Goal: Check status: Check status

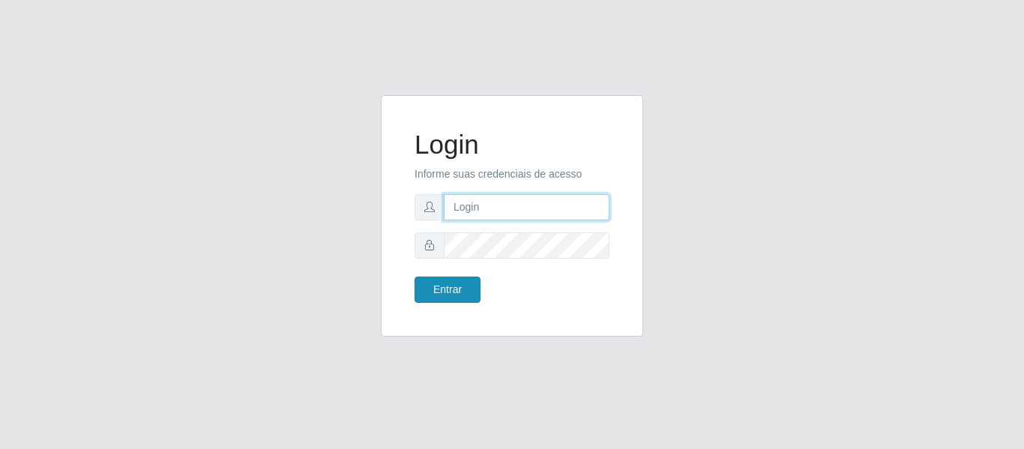
type input "[PERSON_NAME][EMAIL_ADDRESS][PERSON_NAME][DOMAIN_NAME]"
click at [458, 289] on button "Entrar" at bounding box center [448, 290] width 66 height 26
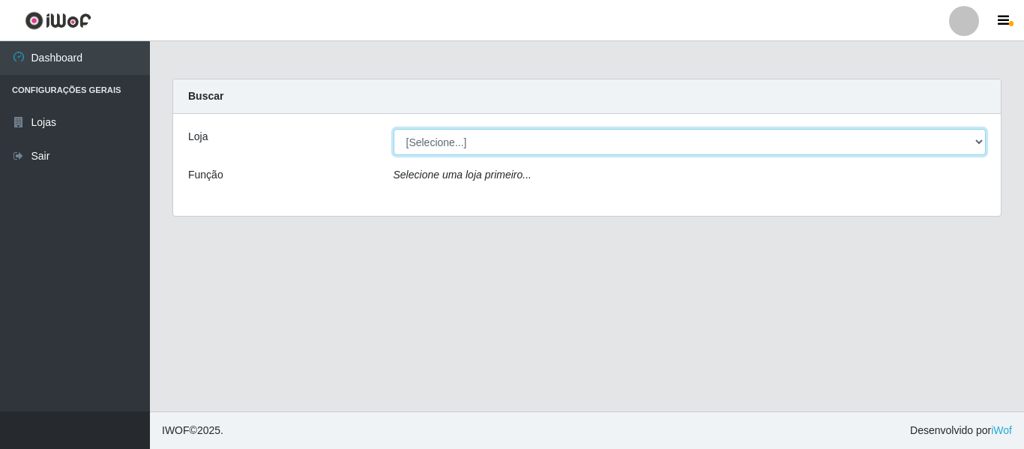
click at [454, 143] on select "[Selecione...] Hiper Queiroz - [GEOGRAPHIC_DATA]" at bounding box center [690, 142] width 593 height 26
select select "497"
click at [394, 129] on select "[Selecione...] Hiper Queiroz - [GEOGRAPHIC_DATA]" at bounding box center [690, 142] width 593 height 26
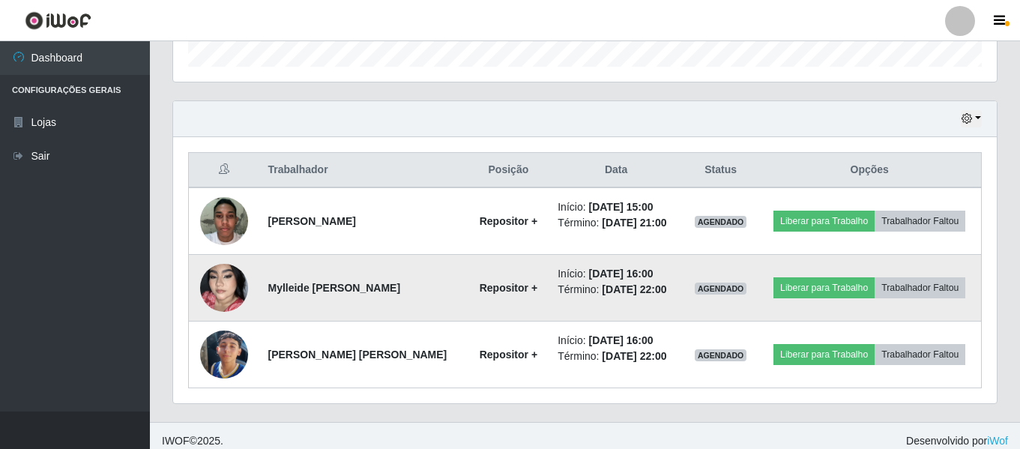
scroll to position [480, 0]
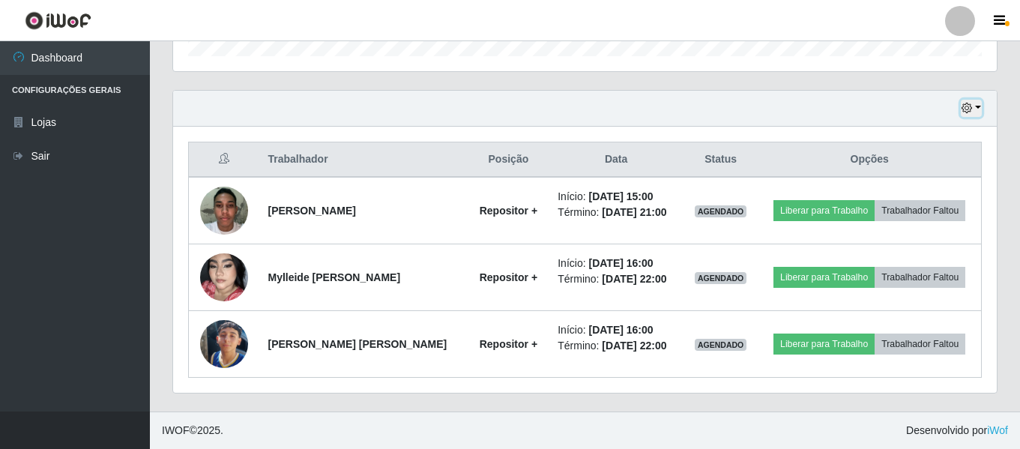
click at [976, 107] on button "button" at bounding box center [971, 108] width 21 height 17
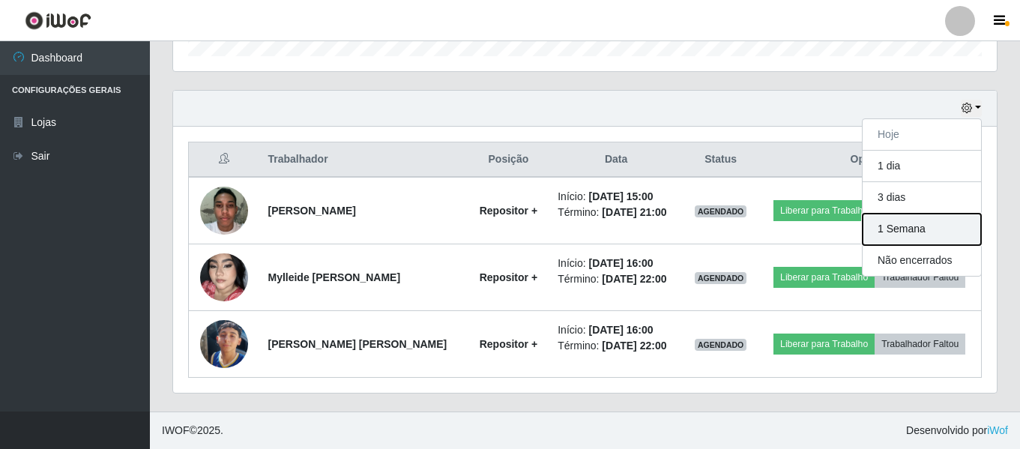
click at [910, 234] on button "1 Semana" at bounding box center [922, 229] width 118 height 31
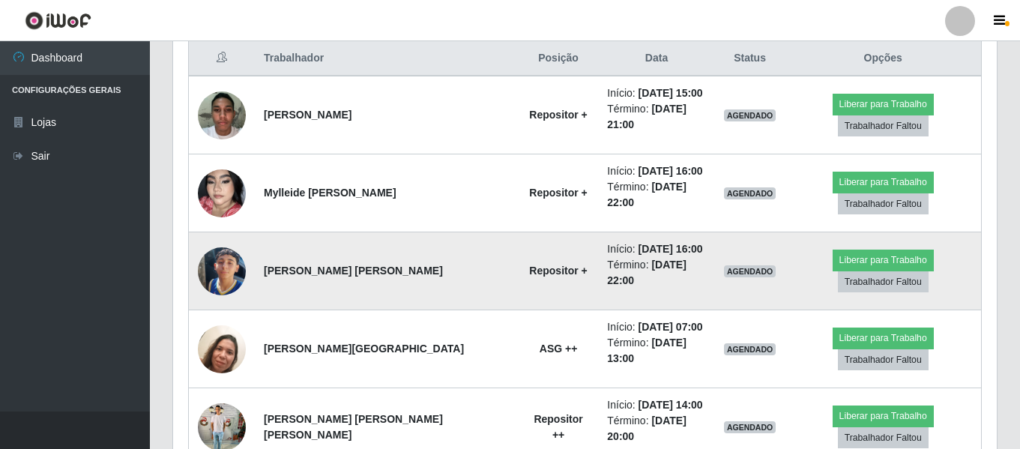
scroll to position [555, 0]
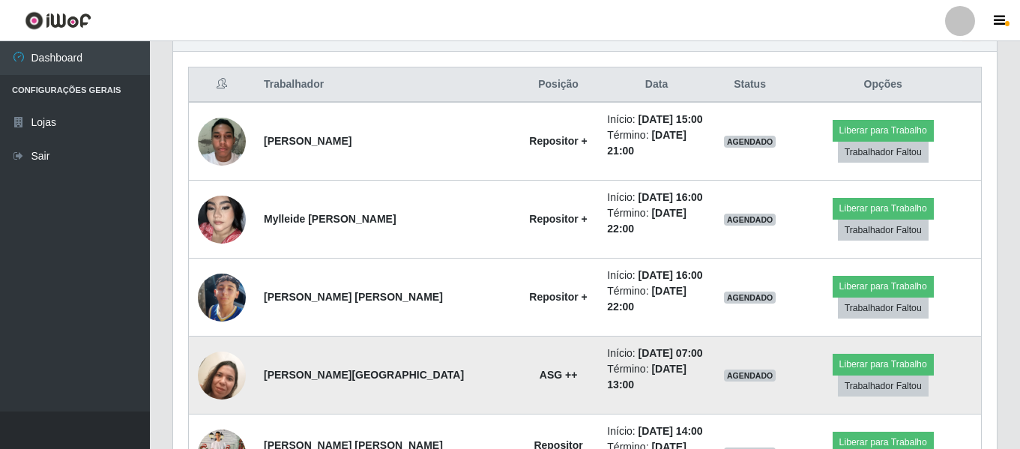
click at [223, 343] on img at bounding box center [222, 375] width 48 height 64
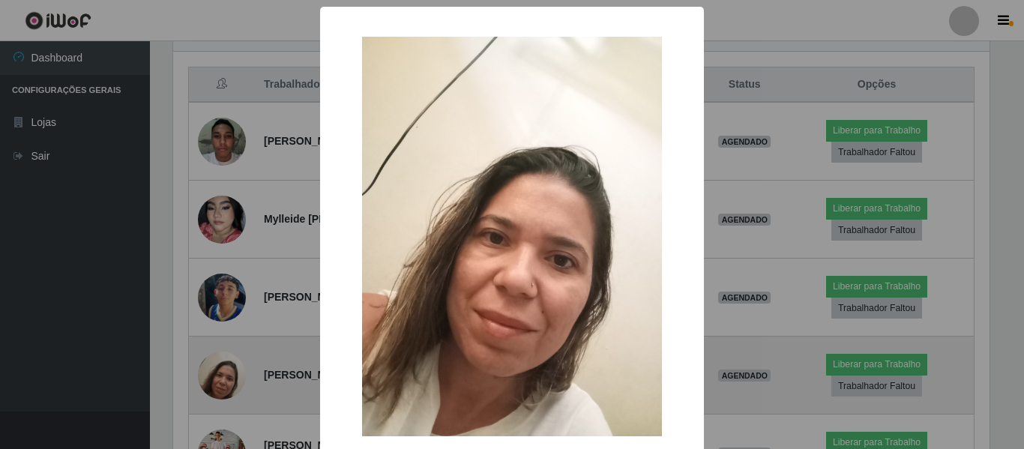
click at [223, 331] on div "× OK Cancel" at bounding box center [512, 224] width 1024 height 449
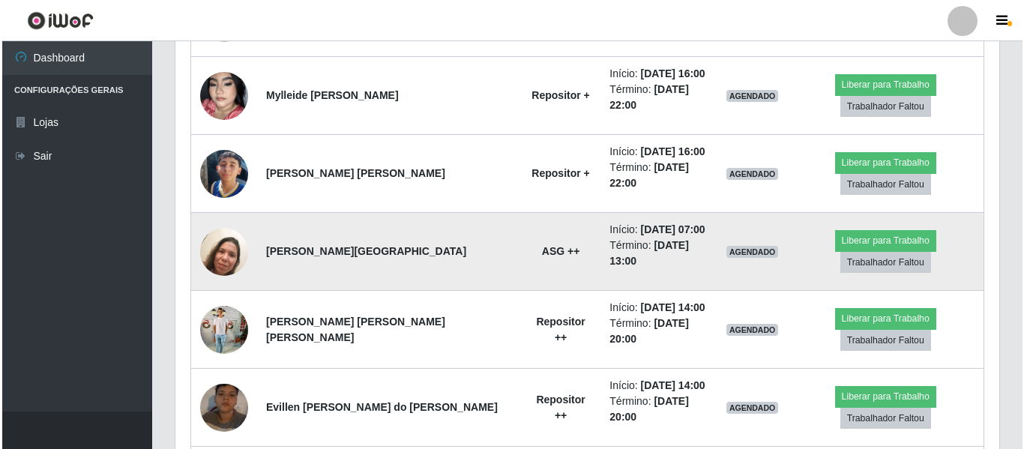
scroll to position [705, 0]
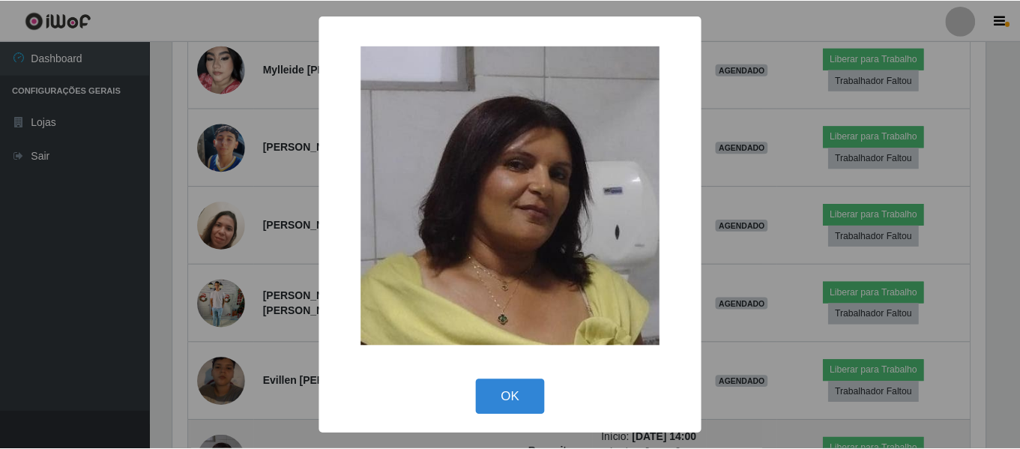
scroll to position [311, 817]
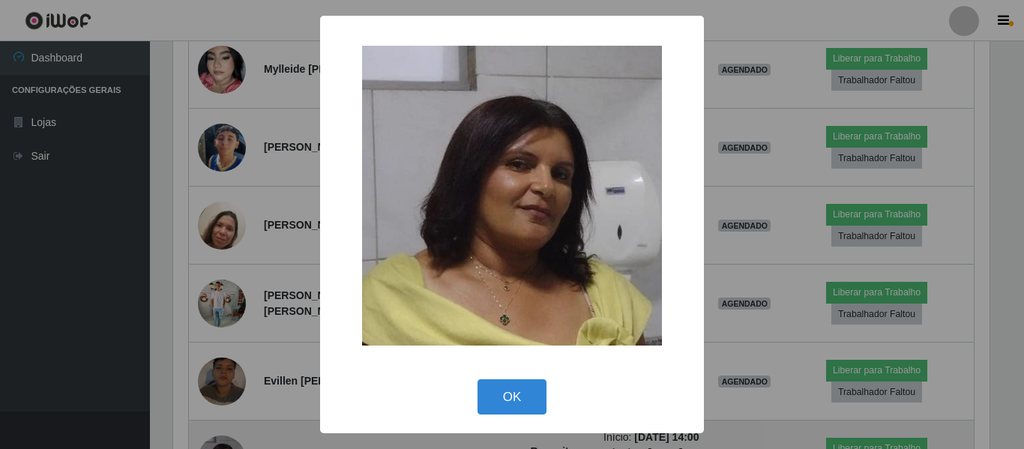
click at [210, 379] on div "× OK Cancel" at bounding box center [512, 224] width 1024 height 449
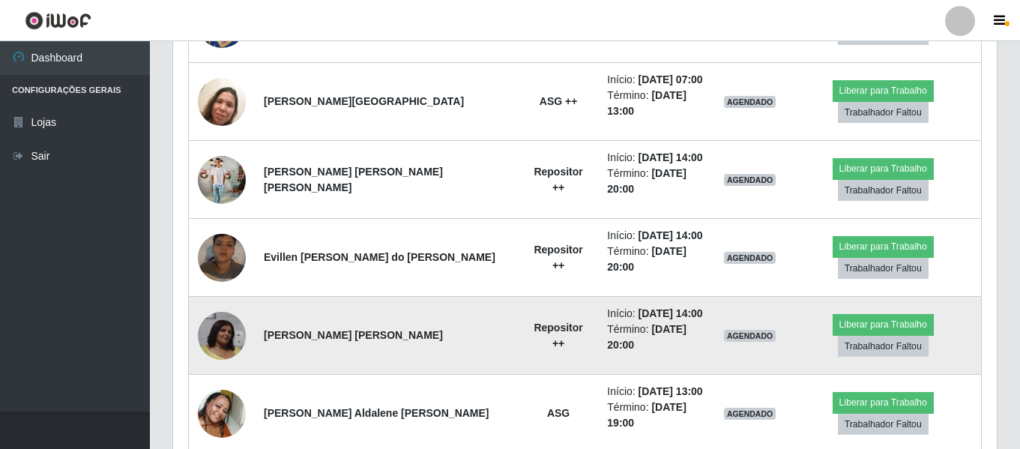
scroll to position [855, 0]
